Goal: Task Accomplishment & Management: Manage account settings

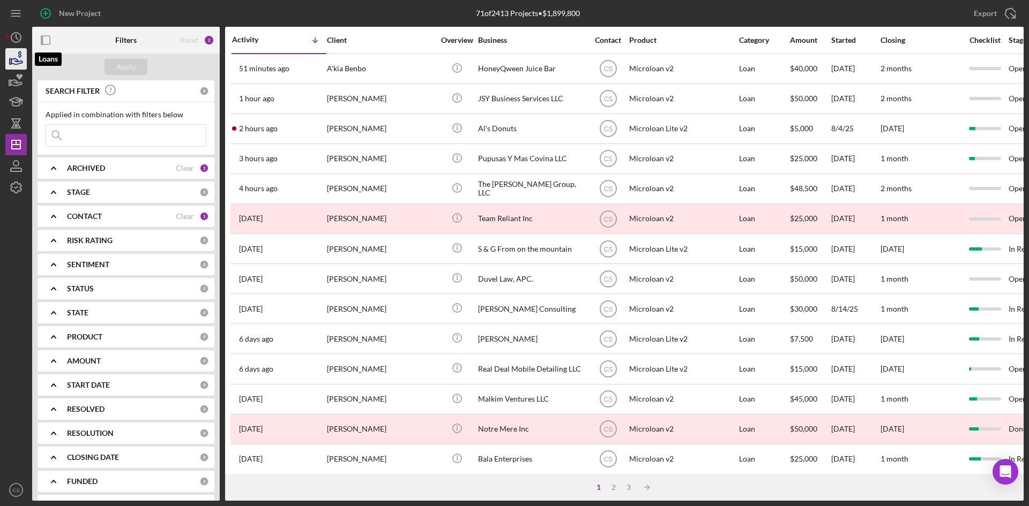
click at [16, 64] on icon "button" at bounding box center [16, 61] width 11 height 6
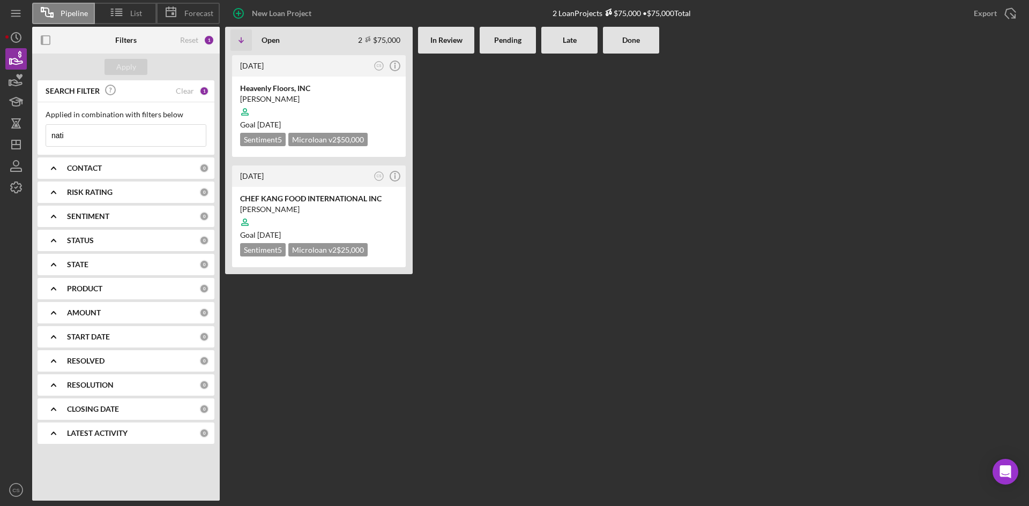
click at [74, 140] on input "nati" at bounding box center [126, 135] width 160 height 21
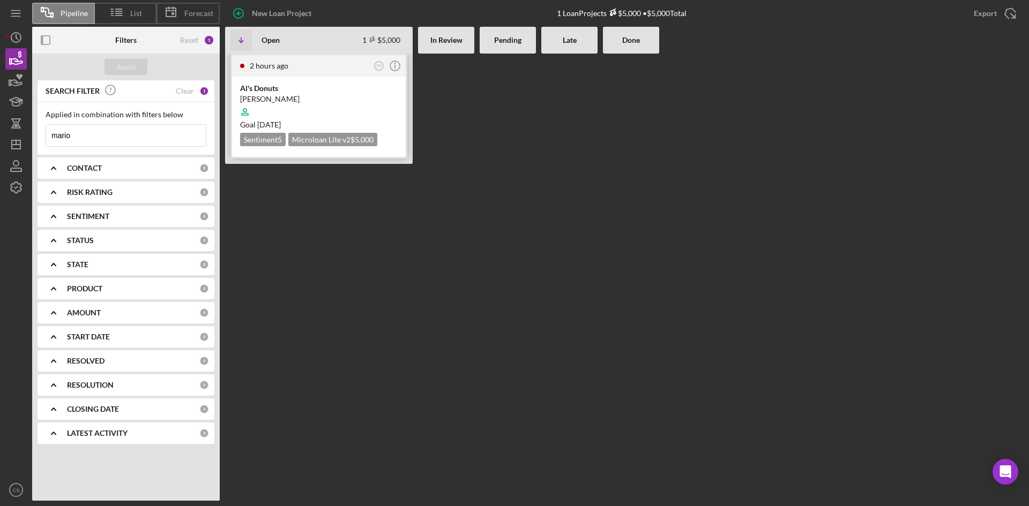
type input "mario"
click at [334, 91] on div "Al's Donuts" at bounding box center [319, 88] width 158 height 11
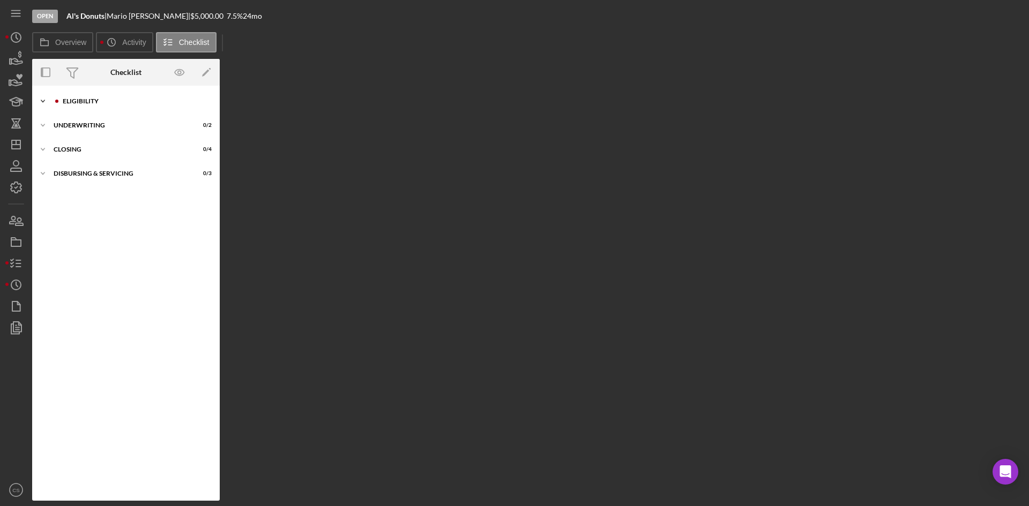
click at [141, 107] on div "Icon/Expander Eligibility 3 / 6" at bounding box center [126, 101] width 188 height 21
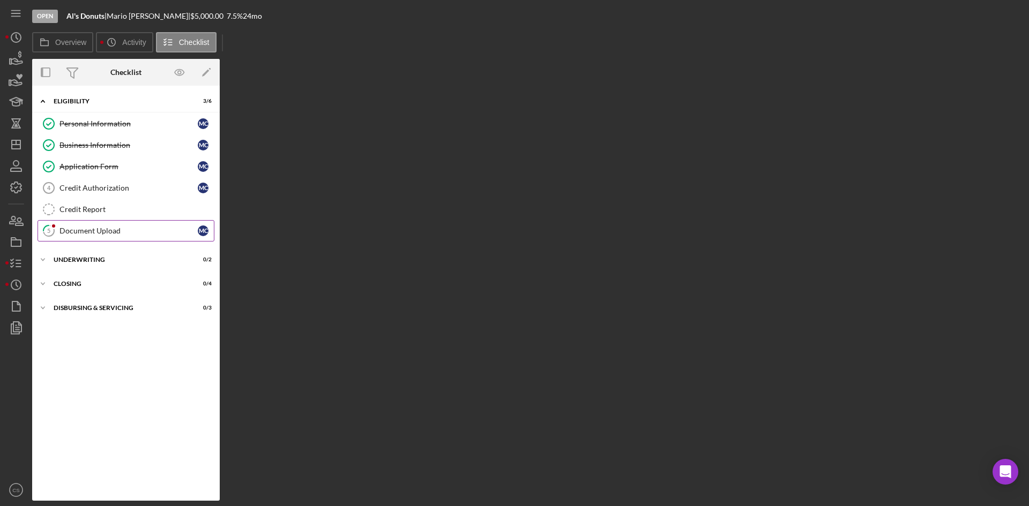
click at [131, 222] on link "5 Document Upload M C" at bounding box center [126, 230] width 177 height 21
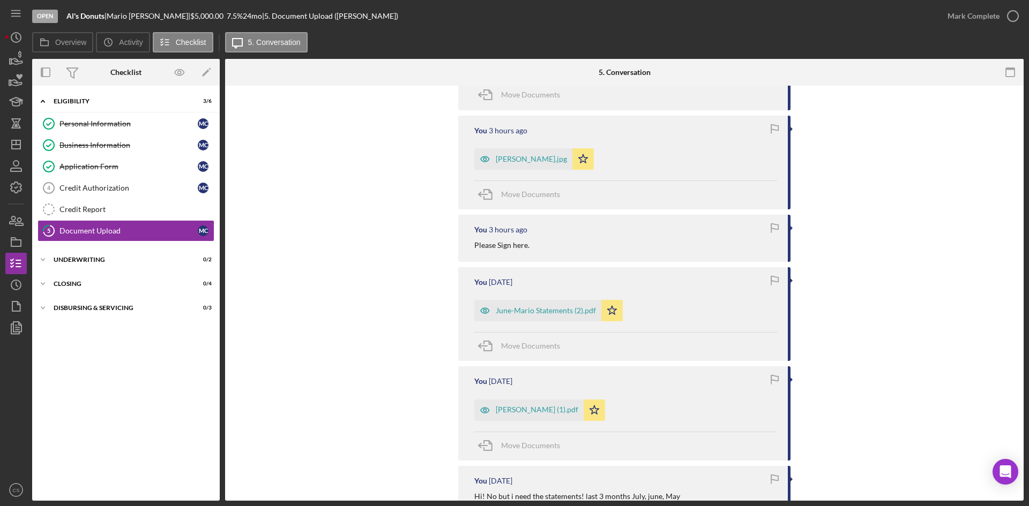
scroll to position [429, 0]
click at [546, 314] on div "June-Mario Statements (2).pdf" at bounding box center [546, 310] width 100 height 9
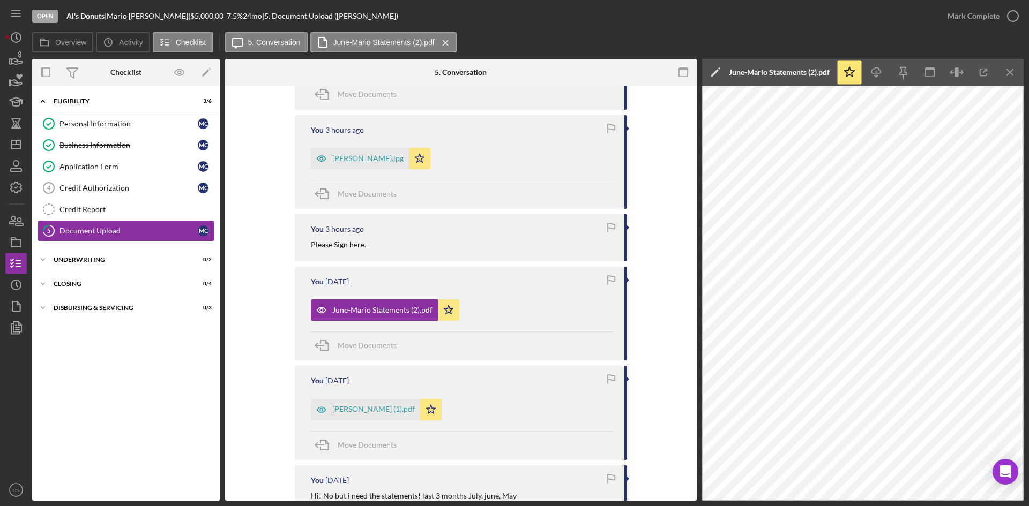
click at [715, 66] on icon "Icon/Edit" at bounding box center [715, 72] width 27 height 27
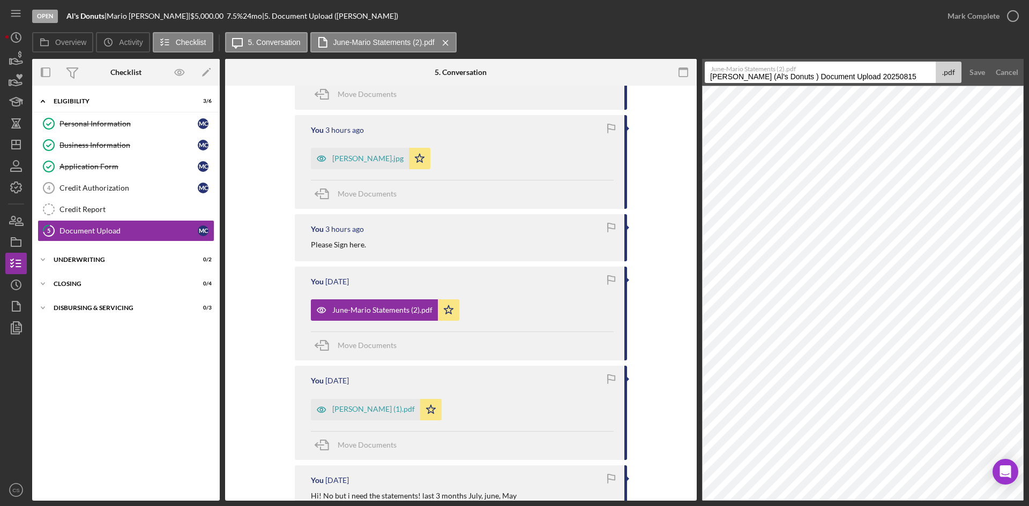
click at [703, 80] on form "June-Mario Statements (2).pdf Chavez, Mario (Al's Donuts ) Document Upload 2025…" at bounding box center [862, 72] width 321 height 27
click at [706, 78] on input "Chavez, Mario (Al's Donuts ) Document Upload 20250815" at bounding box center [820, 72] width 231 height 21
type input "June/ July Chavez, Mario (Al's Donuts ) Document Upload 20250815"
click at [964, 62] on button "Save" at bounding box center [977, 72] width 26 height 21
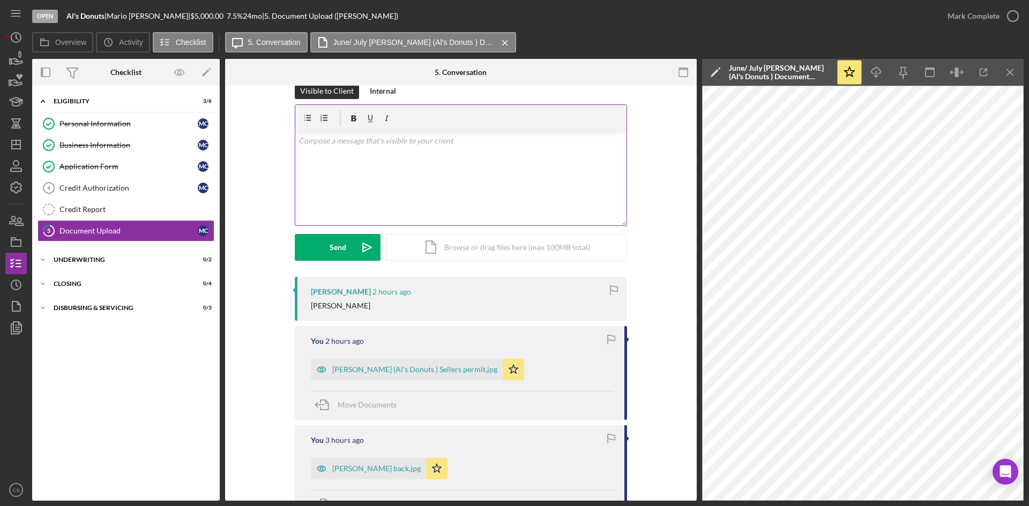
scroll to position [0, 0]
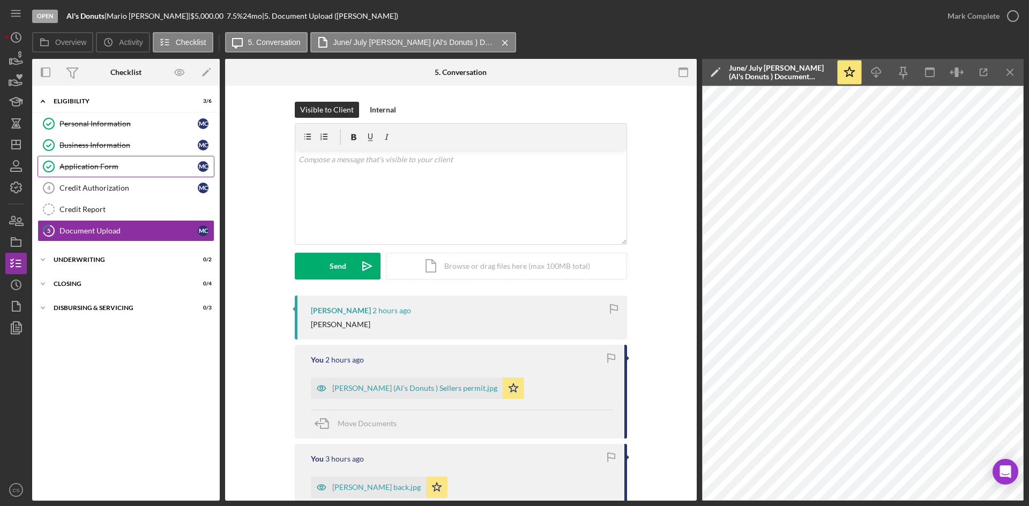
click at [123, 170] on div "Application Form" at bounding box center [128, 166] width 138 height 9
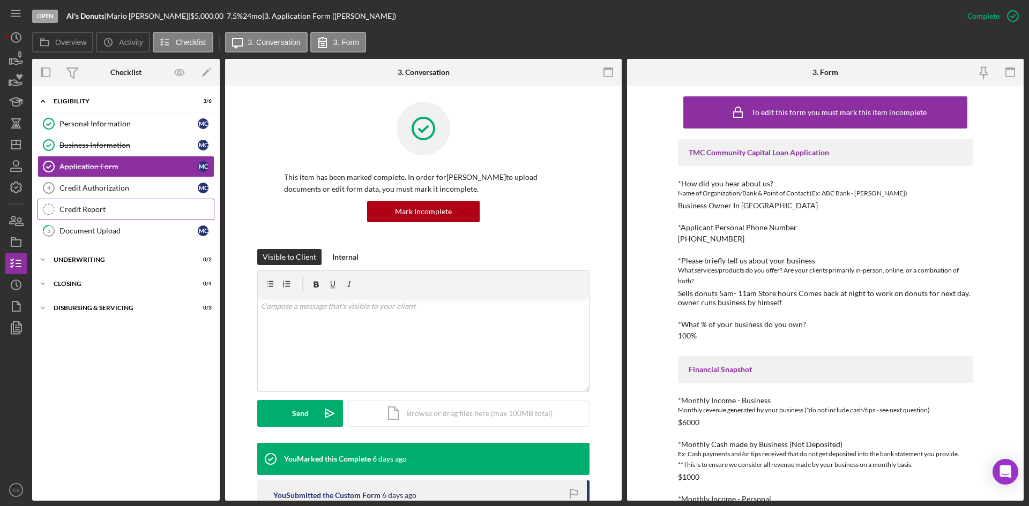
click at [122, 217] on link "Credit Report Credit Report" at bounding box center [126, 209] width 177 height 21
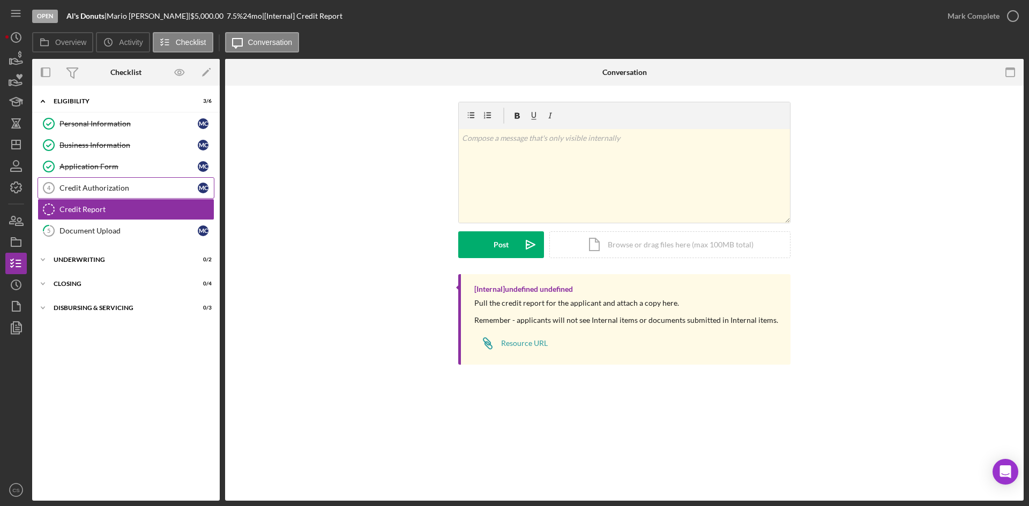
click at [112, 193] on link "Credit Authorization 4 Credit Authorization M C" at bounding box center [126, 187] width 177 height 21
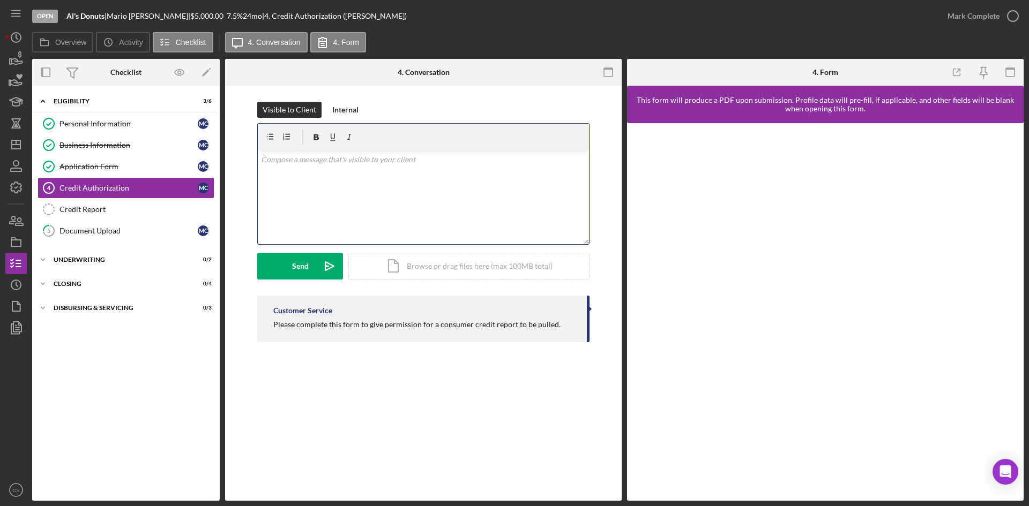
click at [512, 190] on div "v Color teal Color pink Remove color Add row above Add row below Add column bef…" at bounding box center [423, 198] width 331 height 94
click at [325, 268] on polygon "submit" at bounding box center [329, 266] width 9 height 9
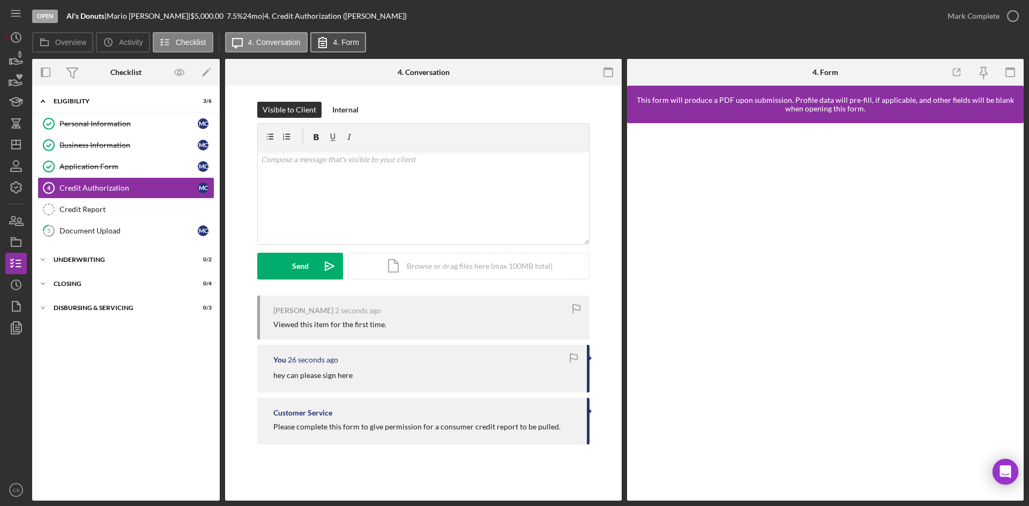
click at [336, 46] on label "4. Form" at bounding box center [346, 42] width 26 height 9
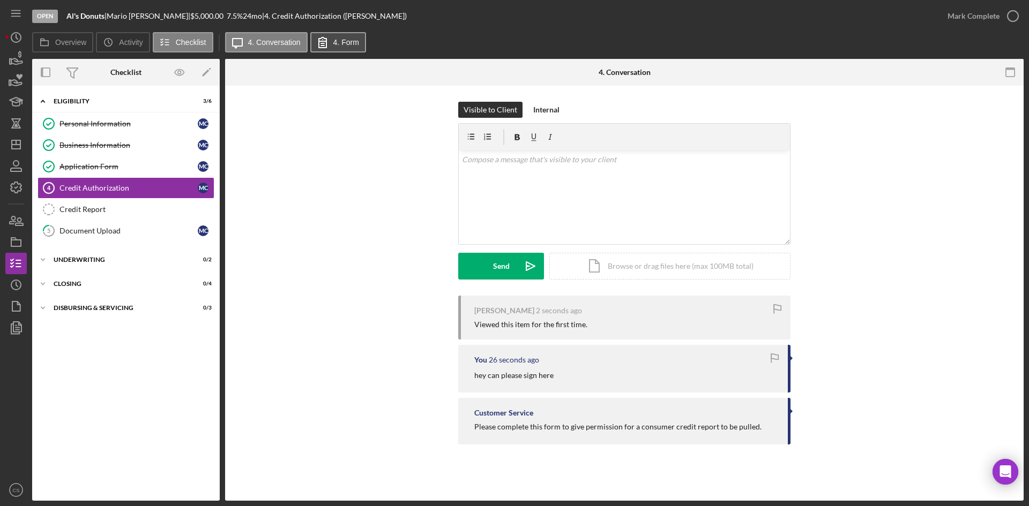
click at [337, 46] on label "4. Form" at bounding box center [346, 42] width 26 height 9
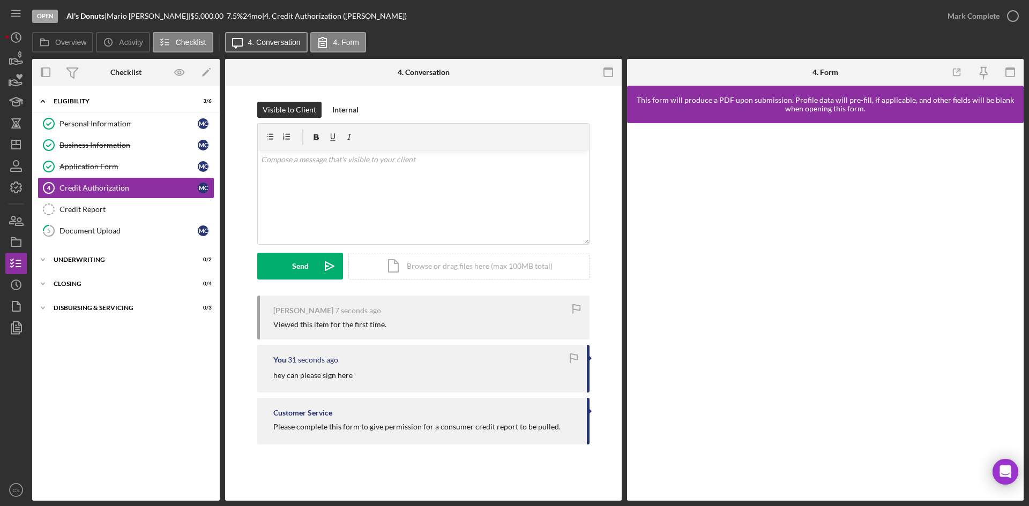
click at [295, 51] on button "Icon/Message 4. Conversation" at bounding box center [266, 42] width 83 height 20
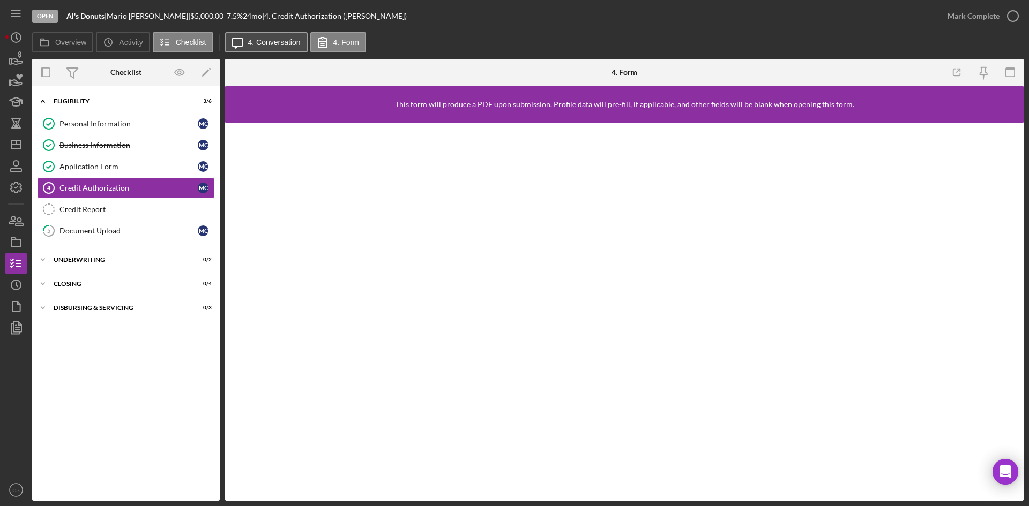
click at [295, 51] on button "Icon/Message 4. Conversation" at bounding box center [266, 42] width 83 height 20
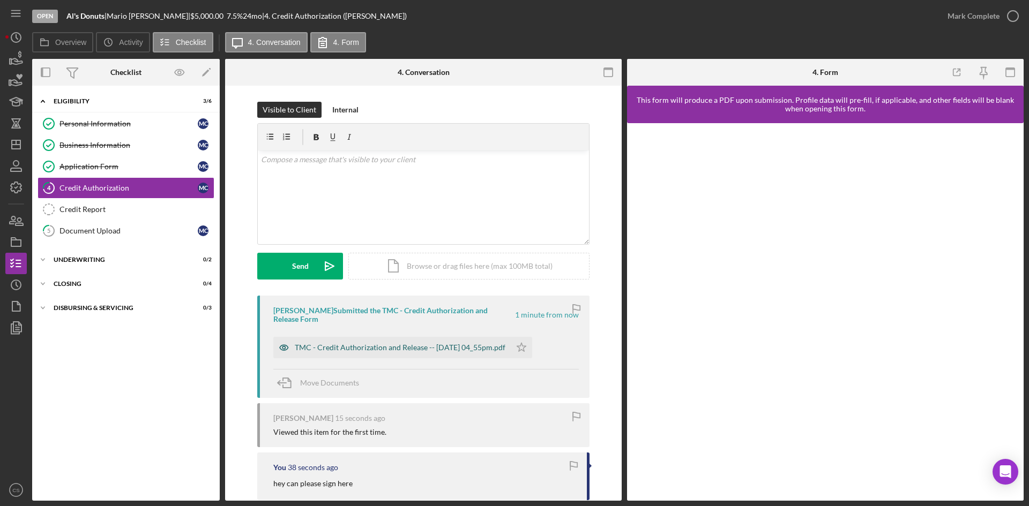
click at [341, 351] on div "TMC - Credit Authorization and Release -- [DATE] 04_55pm.pdf" at bounding box center [400, 347] width 211 height 9
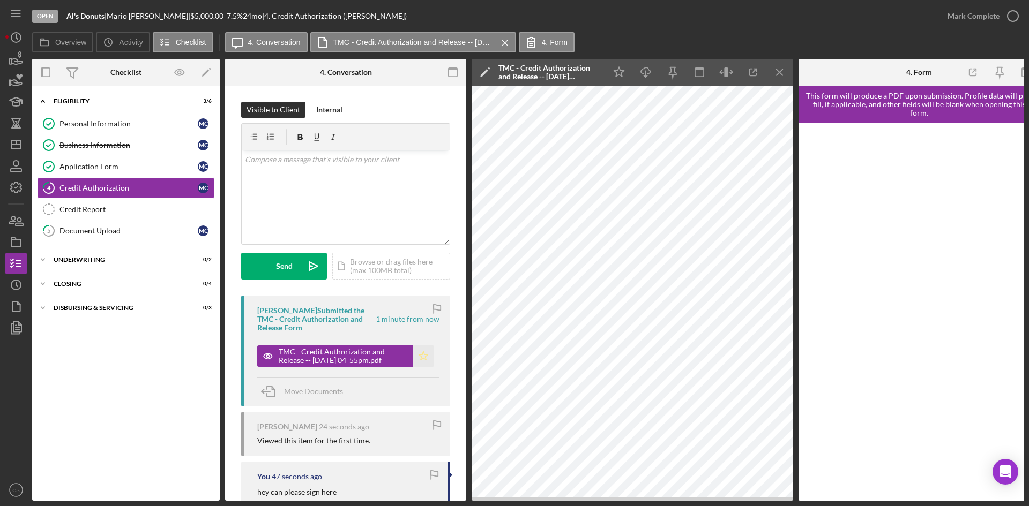
click at [414, 353] on icon "Icon/Star" at bounding box center [423, 356] width 21 height 21
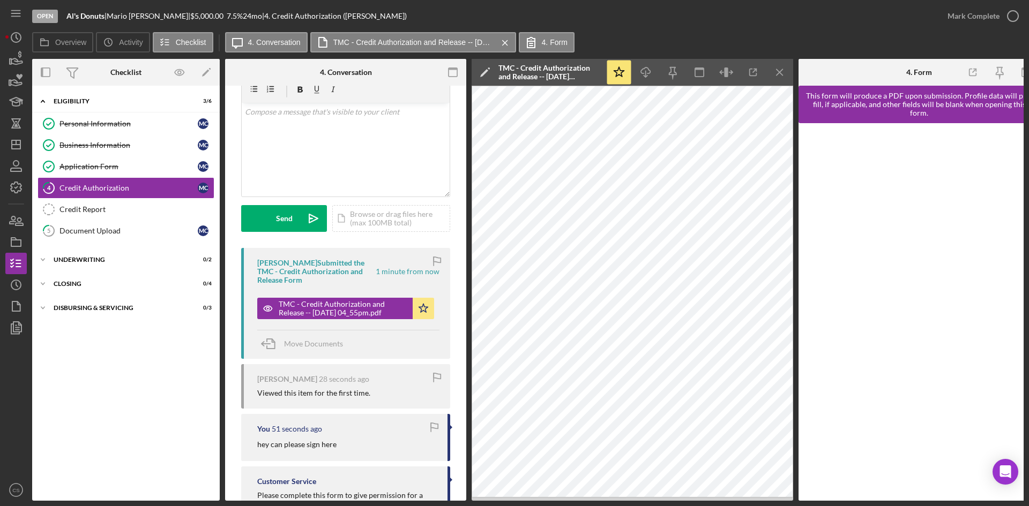
scroll to position [93, 0]
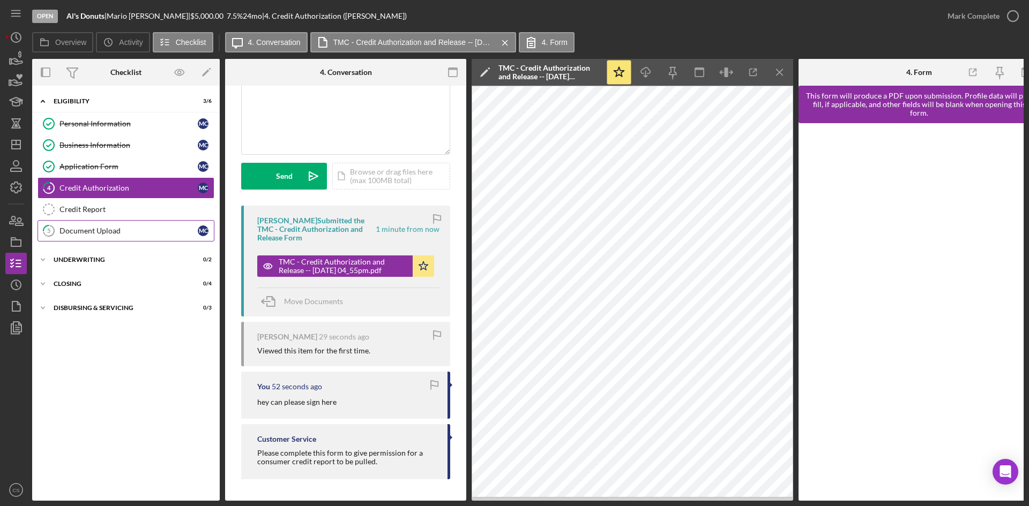
click at [132, 223] on link "5 Document Upload M C" at bounding box center [126, 230] width 177 height 21
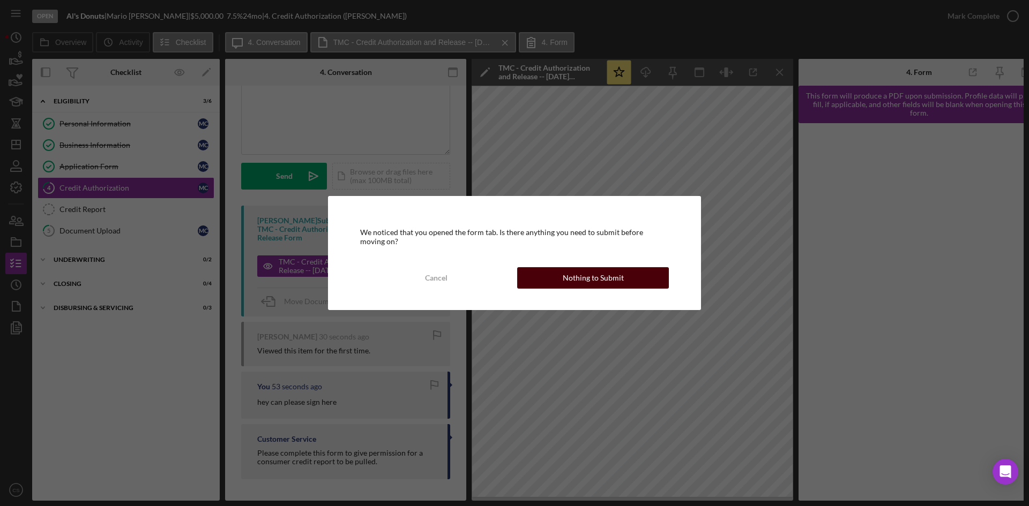
click at [632, 279] on button "Nothing to Submit" at bounding box center [593, 277] width 152 height 21
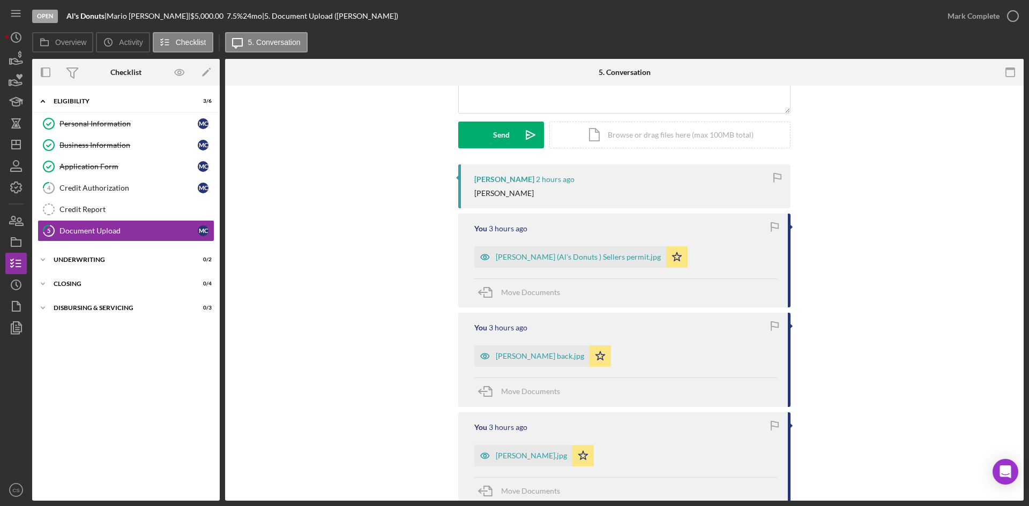
scroll to position [161, 0]
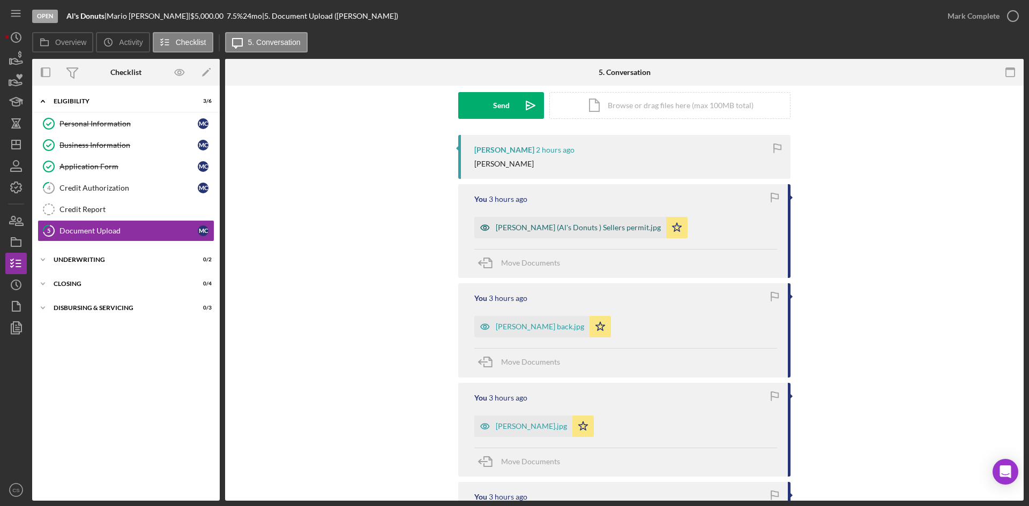
click at [587, 228] on div "[PERSON_NAME] (Al's Donuts ) Sellers permit.jpg" at bounding box center [578, 227] width 165 height 9
